Goal: Information Seeking & Learning: Learn about a topic

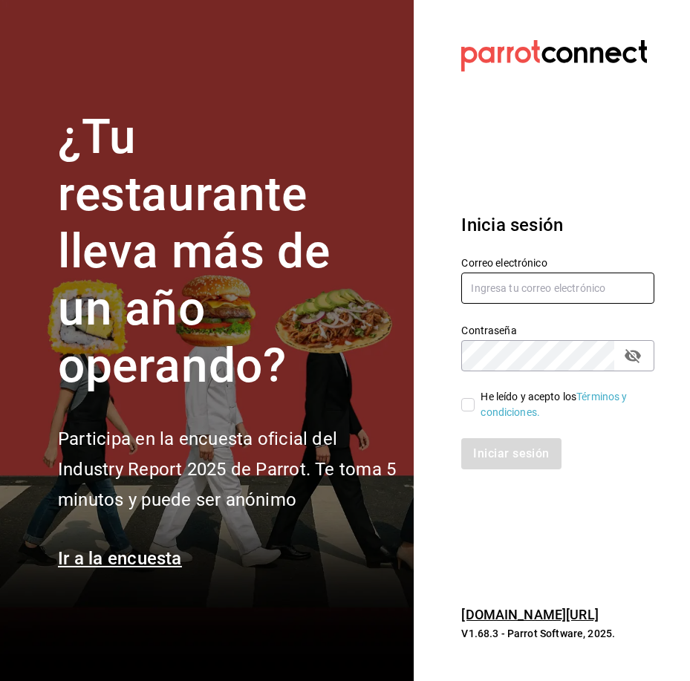
click at [505, 291] on input "text" at bounding box center [557, 287] width 193 height 31
type input "carmenruiz40@hotmail.com"
click at [470, 407] on input "He leído y acepto los Términos y condiciones." at bounding box center [467, 404] width 13 height 13
checkbox input "true"
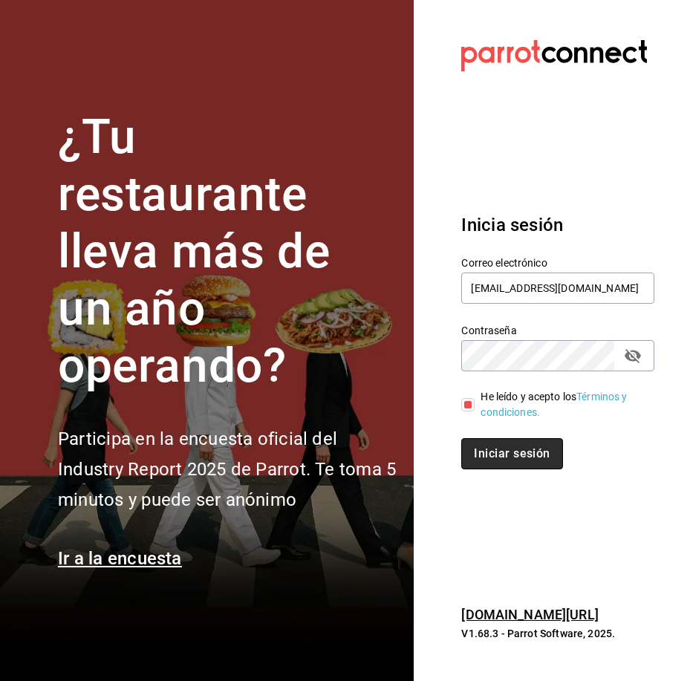
click at [520, 456] on button "Iniciar sesión" at bounding box center [511, 453] width 101 height 31
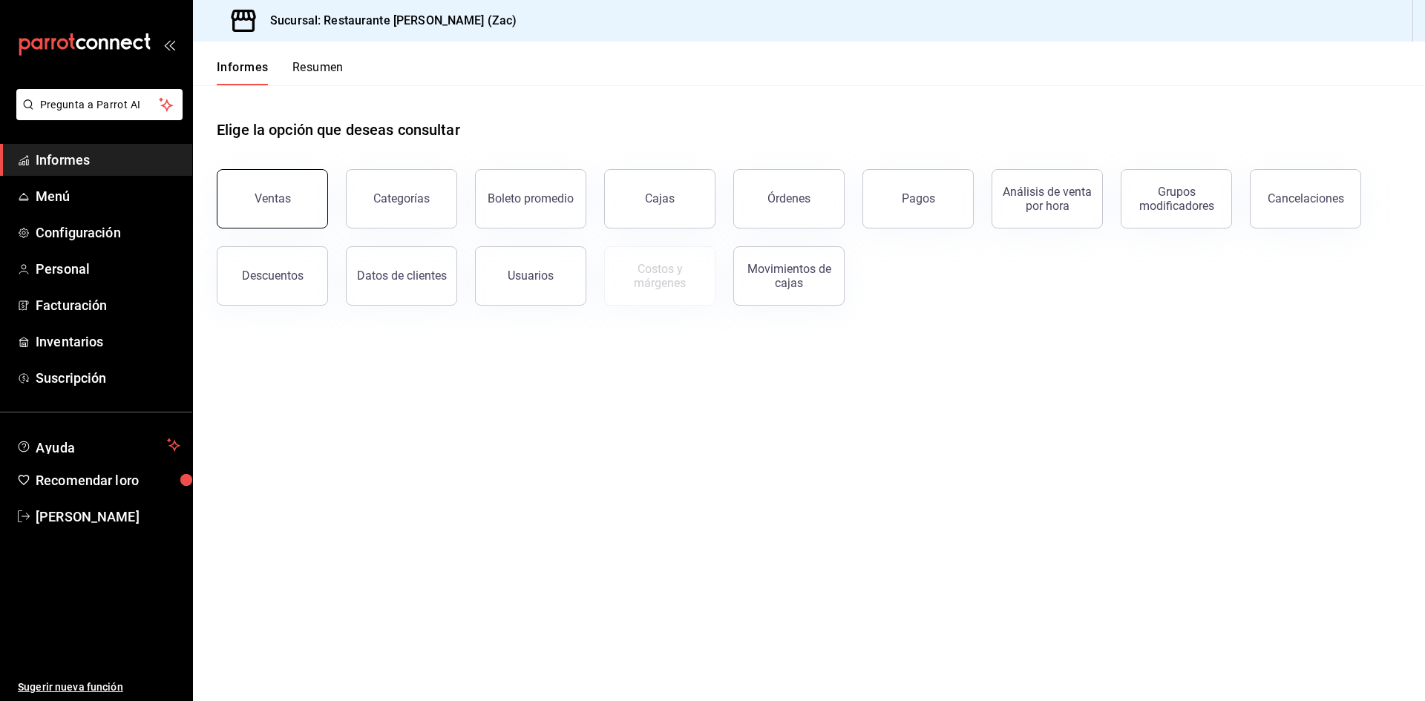
click at [279, 212] on button "Ventas" at bounding box center [272, 198] width 111 height 59
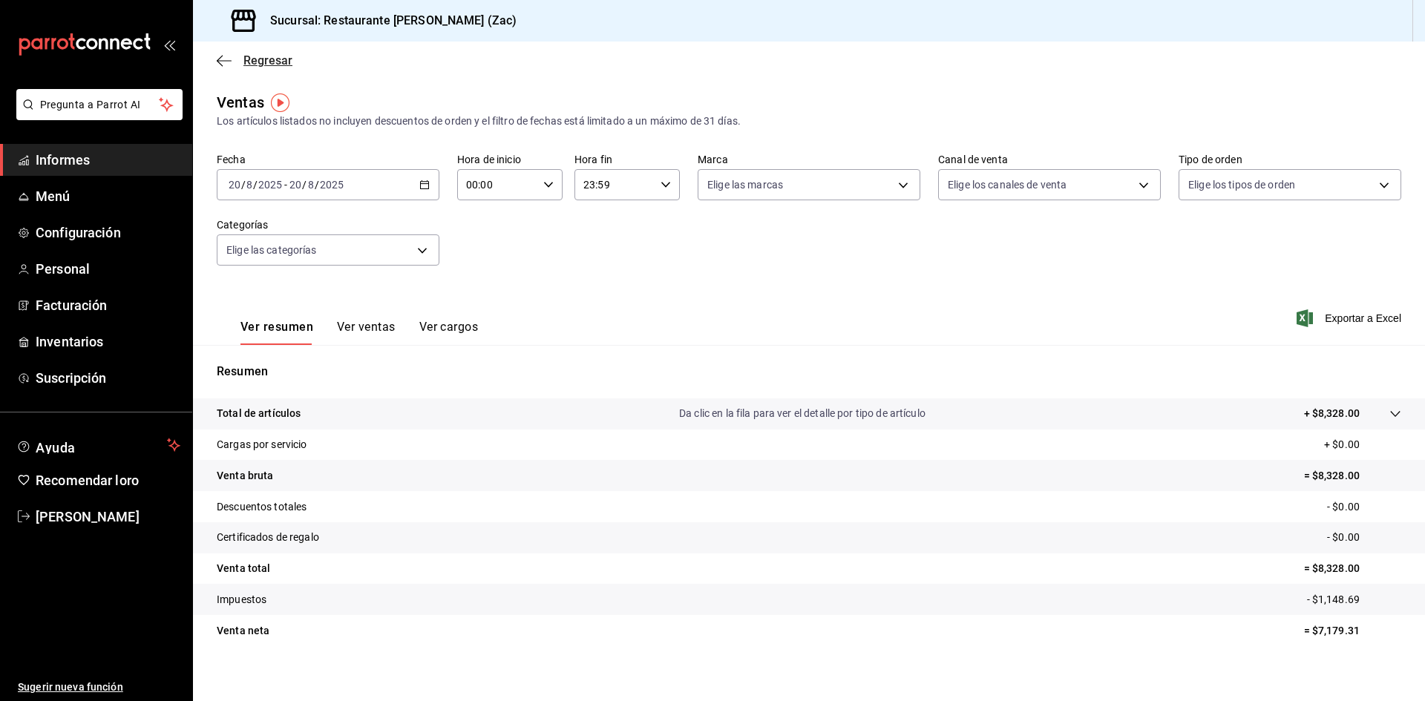
click at [220, 58] on icon "button" at bounding box center [224, 60] width 15 height 13
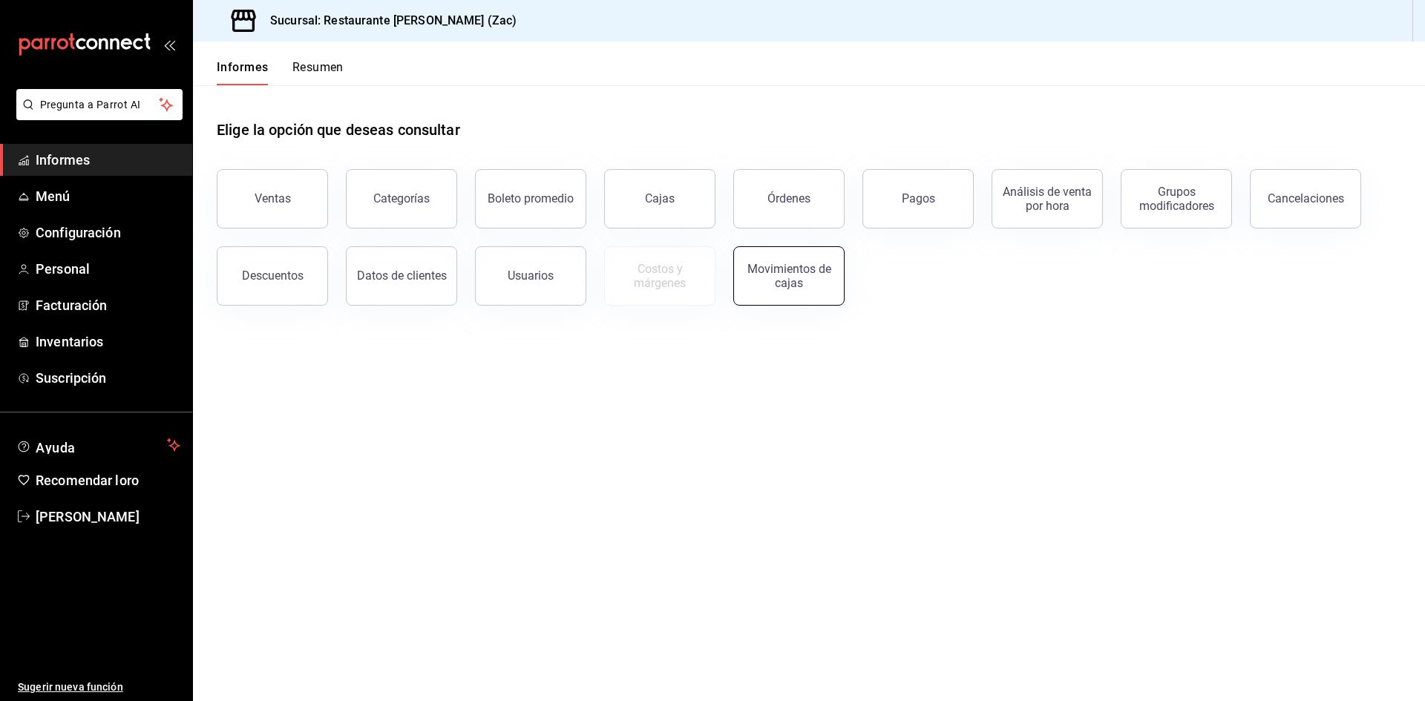
click at [689, 278] on font "Movimientos de cajas" at bounding box center [789, 276] width 84 height 28
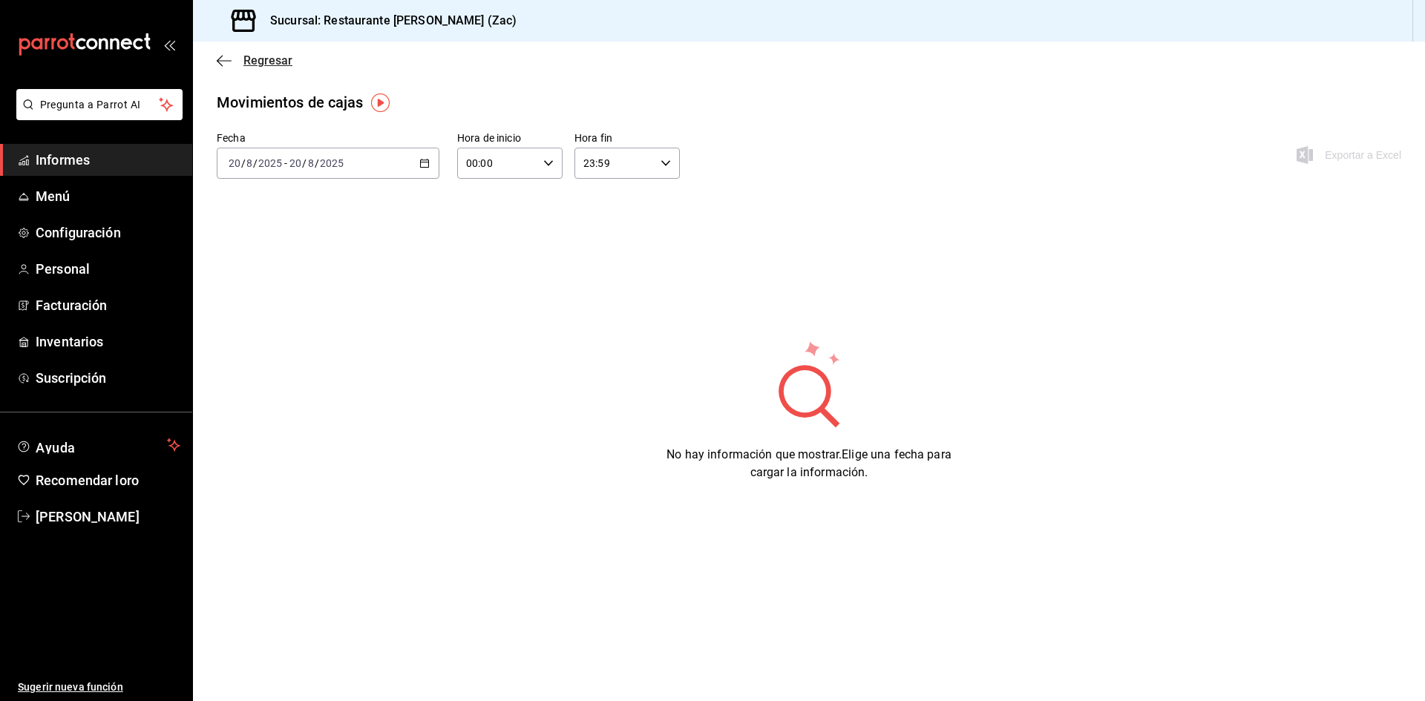
click at [218, 56] on icon "button" at bounding box center [224, 60] width 15 height 13
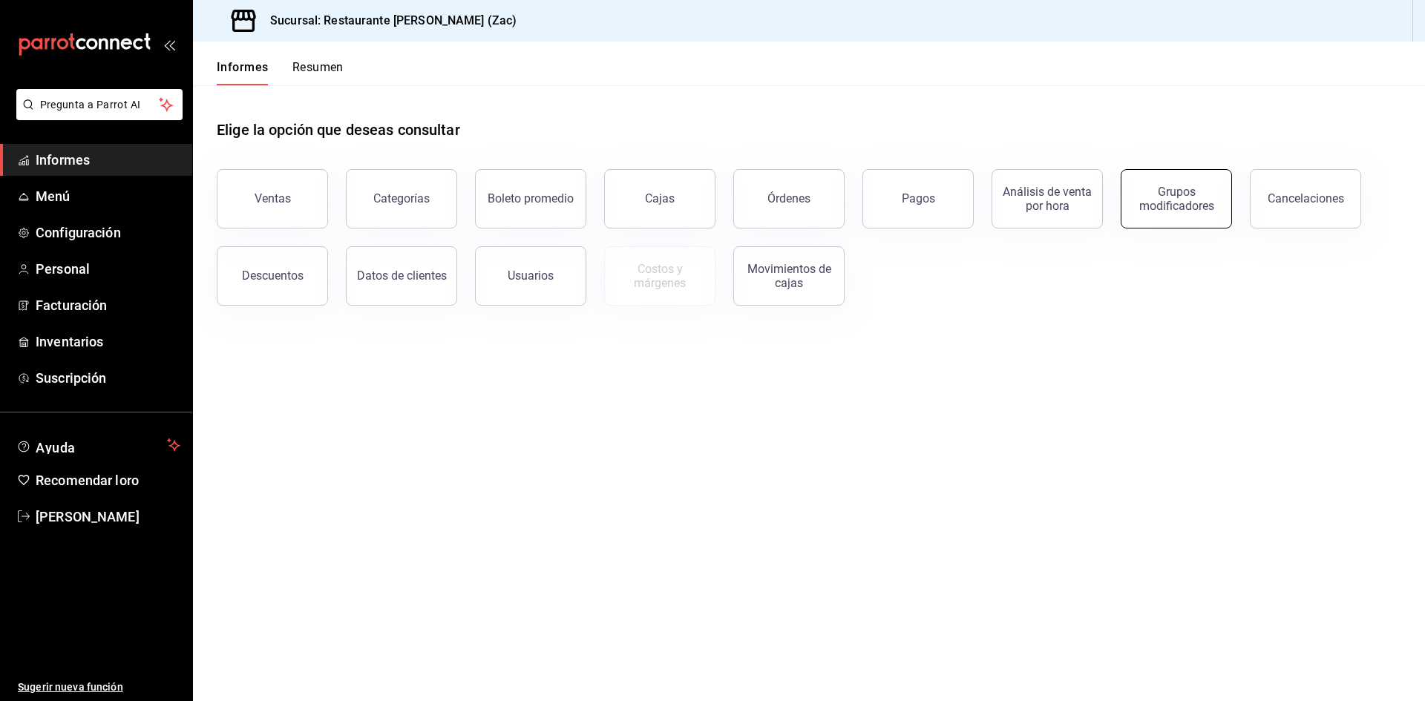
click at [689, 197] on font "Grupos modificadores" at bounding box center [1176, 199] width 75 height 28
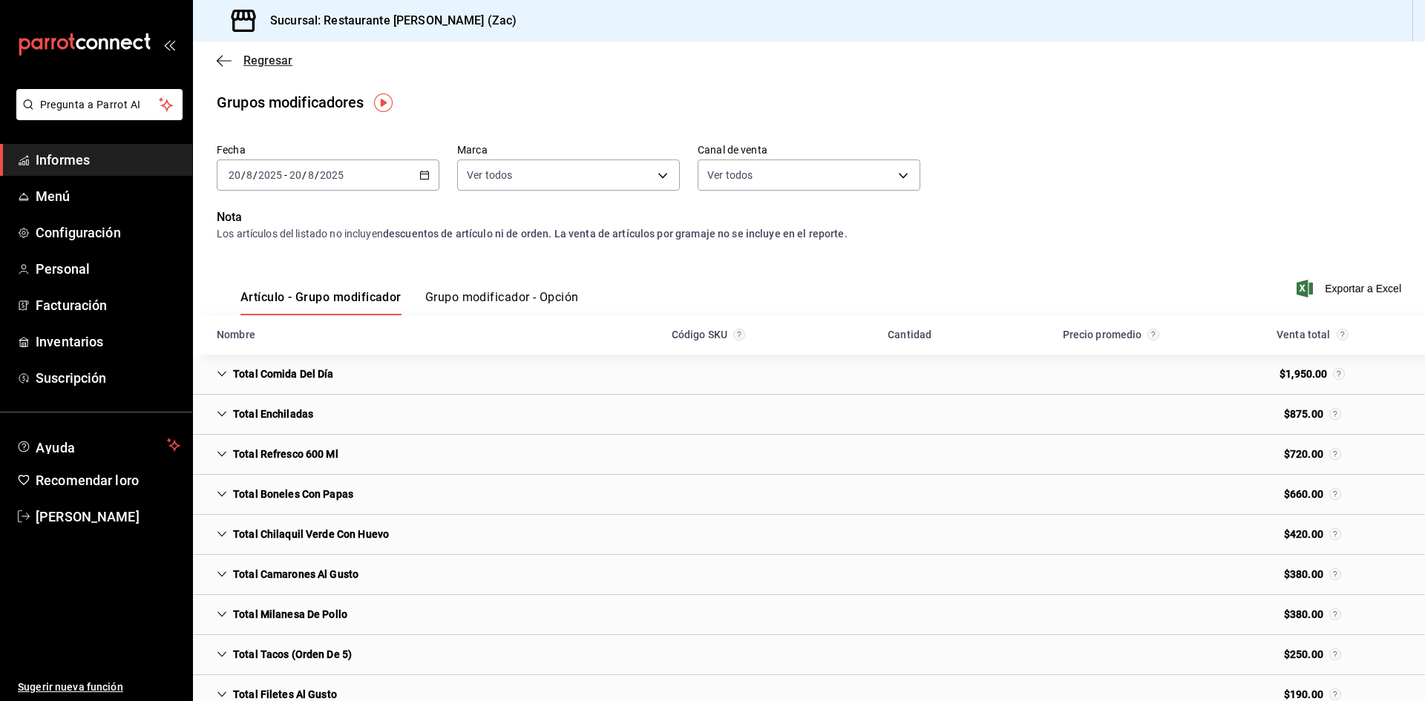
click at [218, 62] on icon "button" at bounding box center [224, 60] width 15 height 13
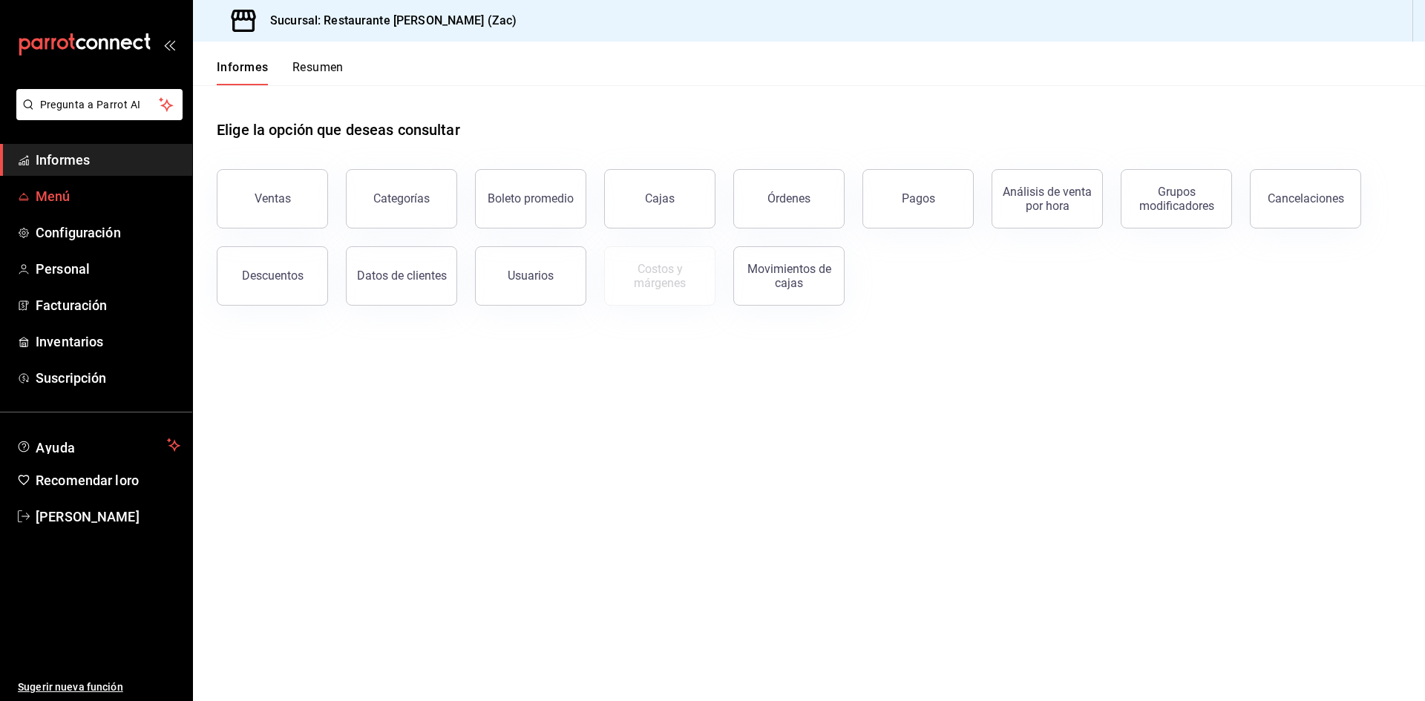
click at [171, 201] on span "Menú" at bounding box center [108, 196] width 145 height 20
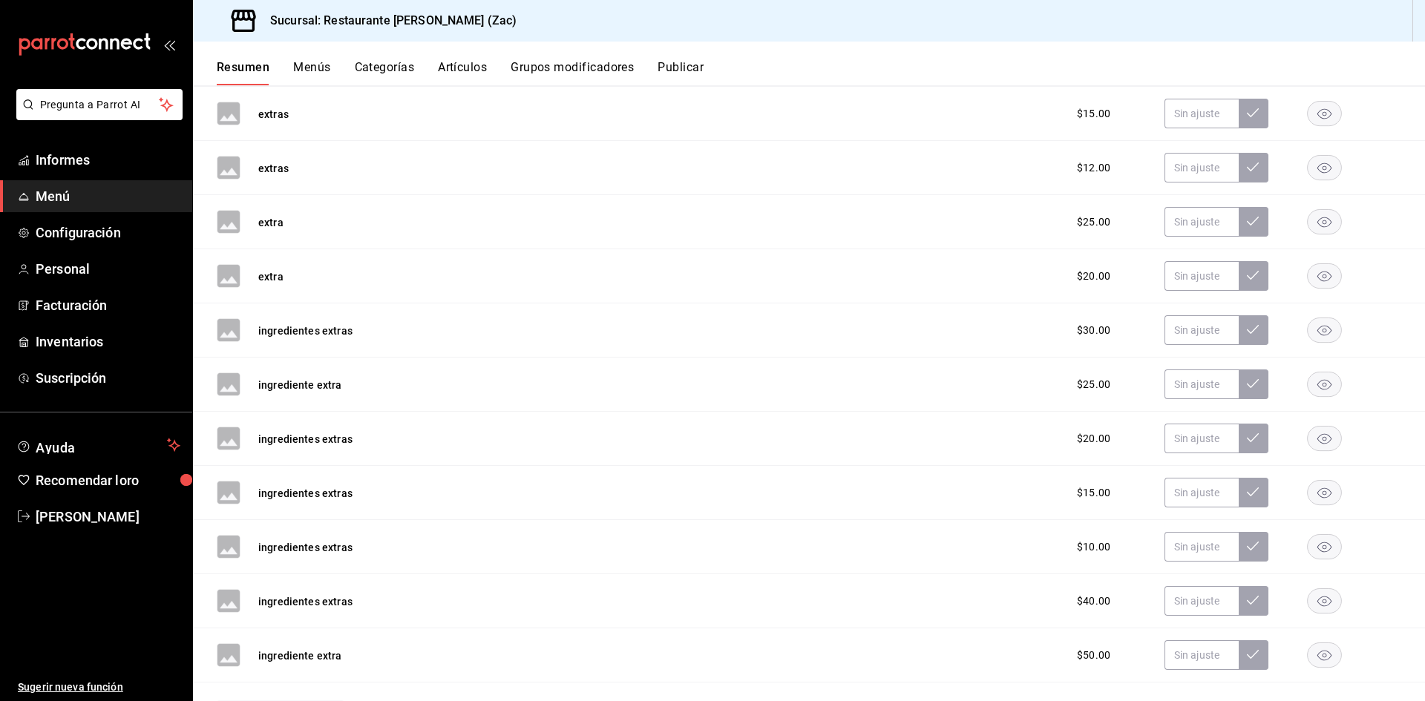
scroll to position [668, 0]
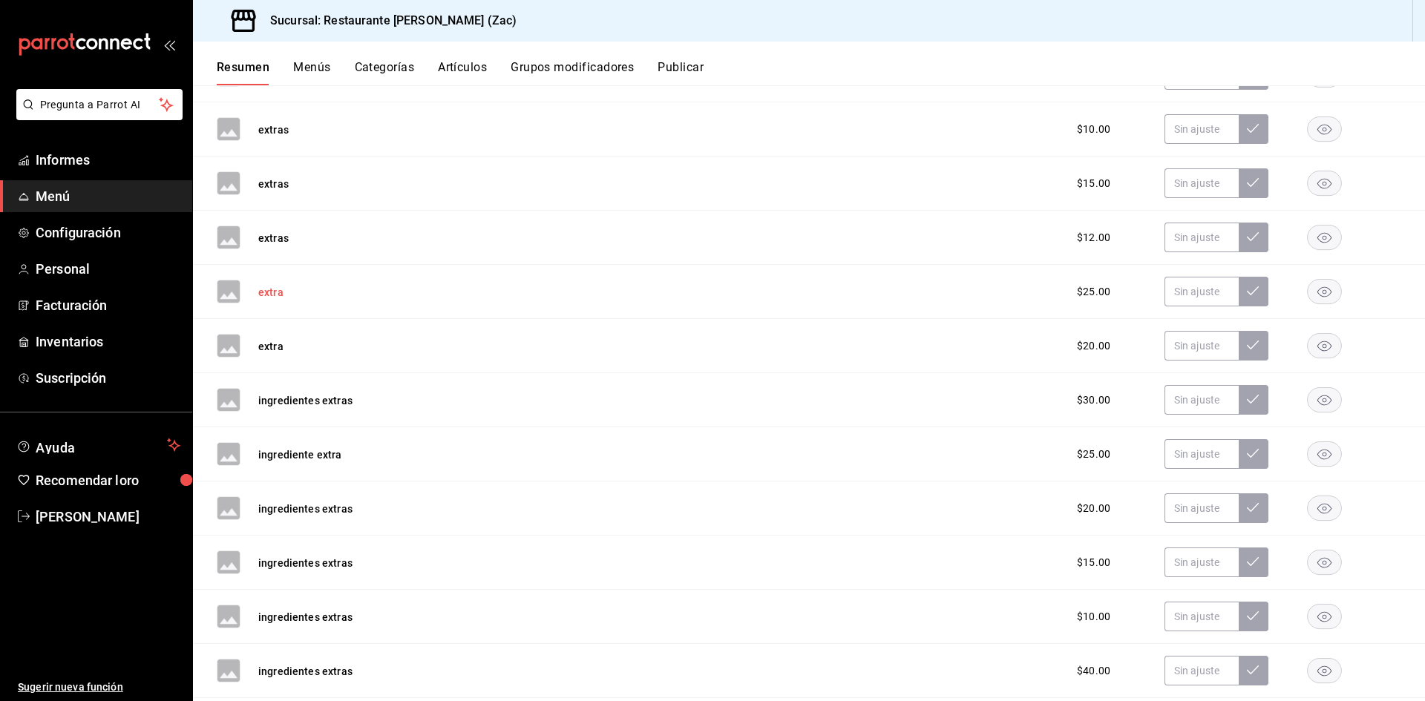
click at [278, 295] on font "extra" at bounding box center [270, 293] width 25 height 12
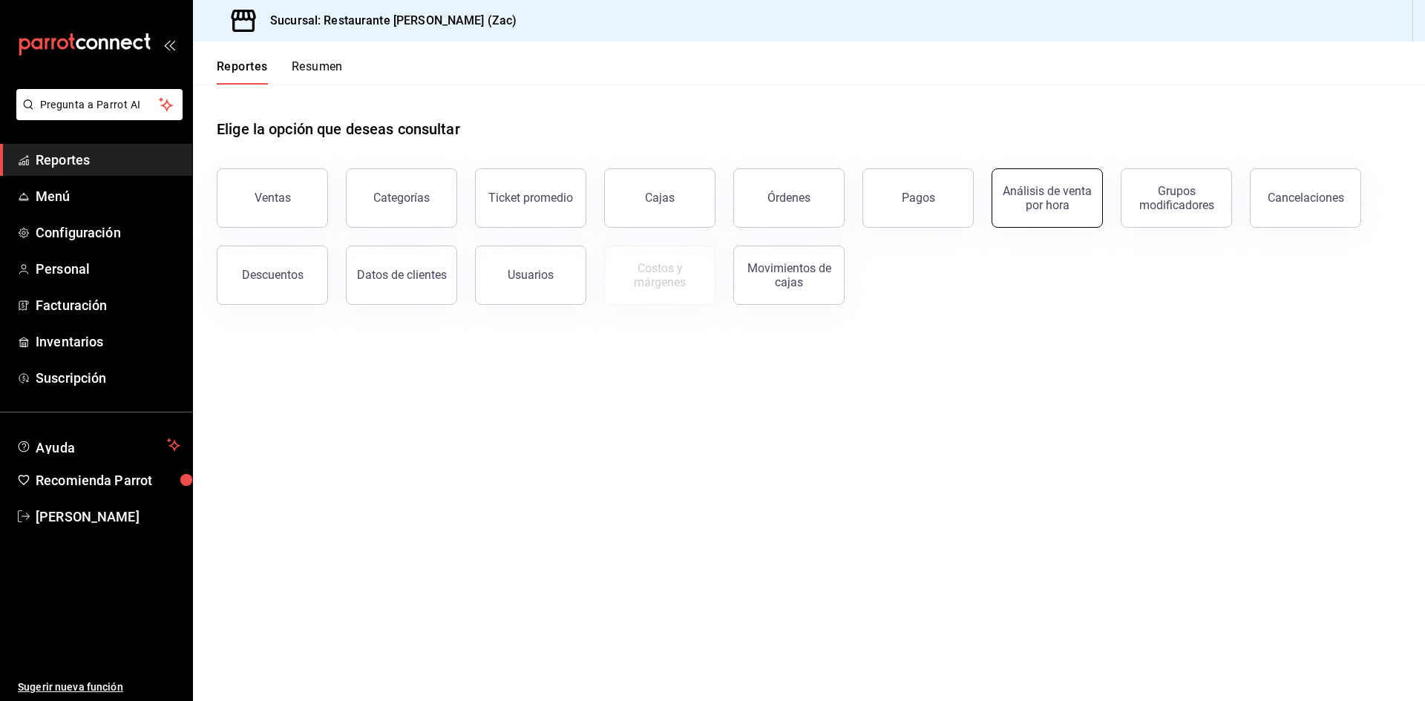
click at [1072, 209] on div "Análisis de venta por hora" at bounding box center [1047, 198] width 92 height 28
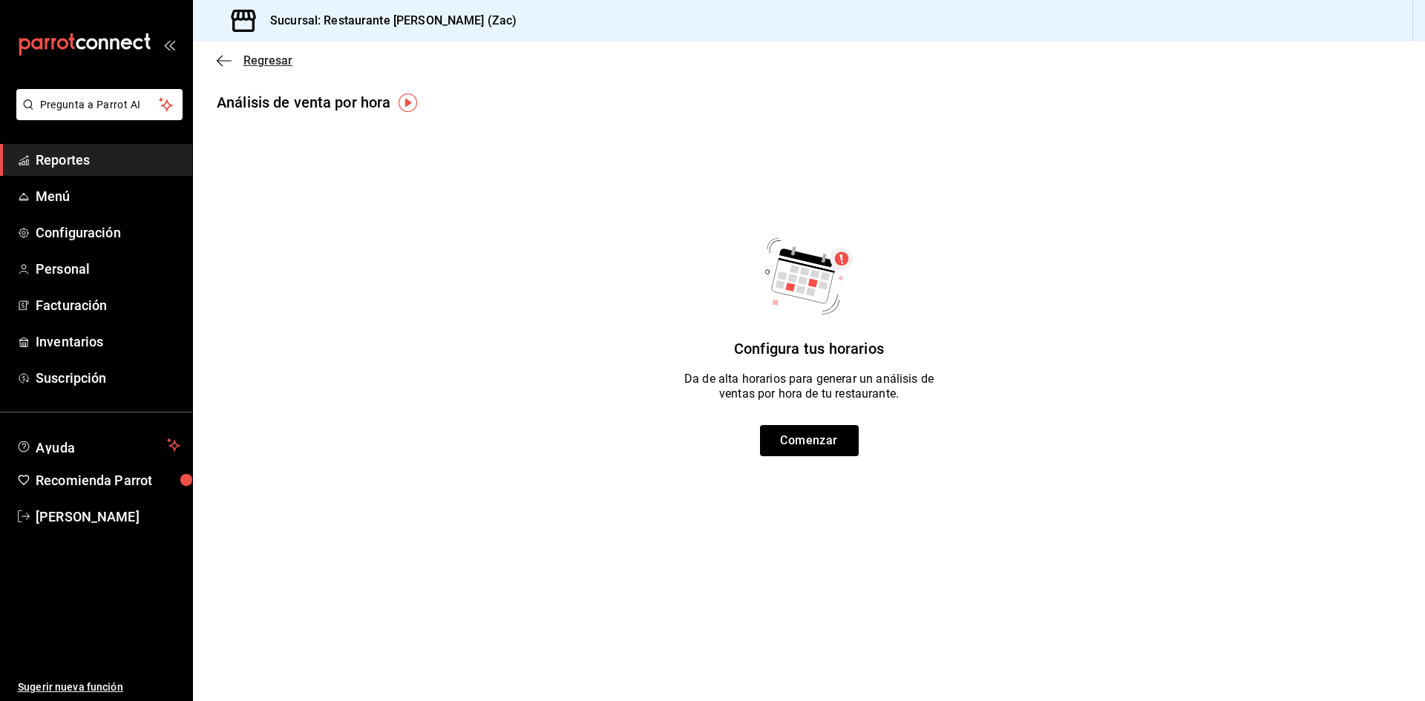
click at [219, 55] on icon "button" at bounding box center [224, 60] width 15 height 13
